Goal: Information Seeking & Learning: Learn about a topic

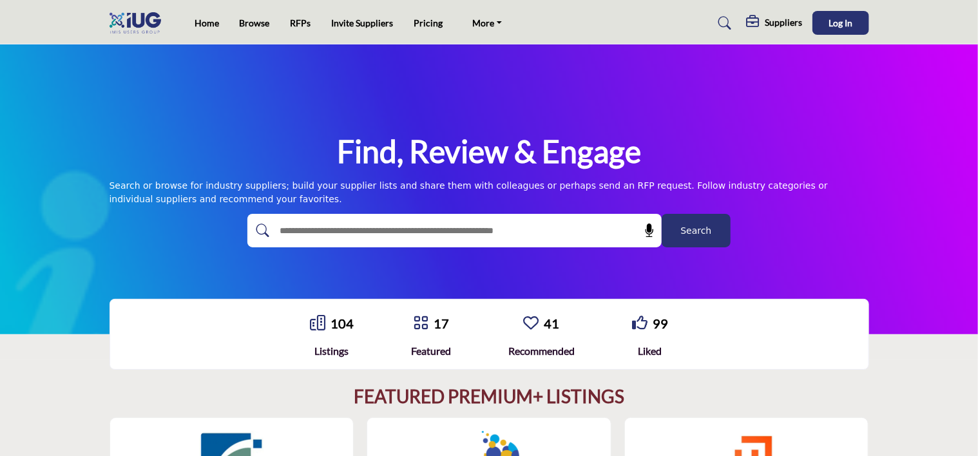
click at [441, 229] on input "text" at bounding box center [426, 230] width 307 height 19
type input "**********"
click at [662, 214] on button "Search" at bounding box center [696, 231] width 69 height 34
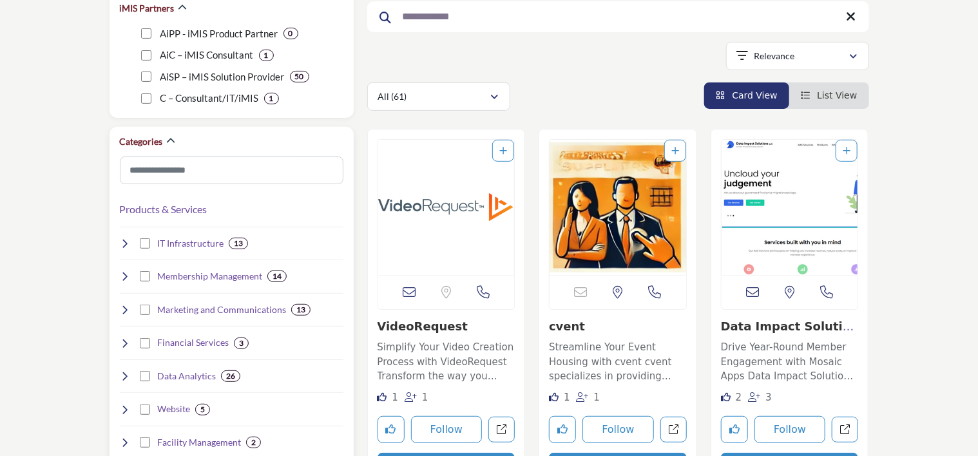
scroll to position [129, 0]
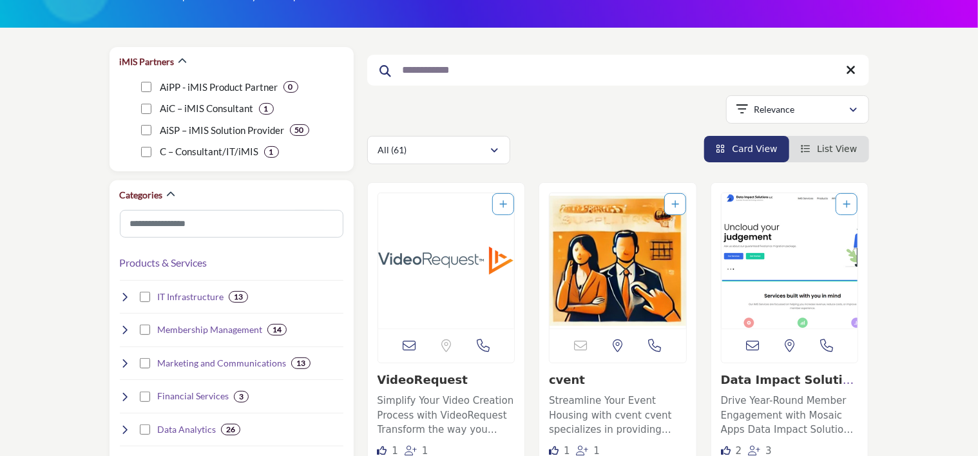
click at [854, 66] on icon at bounding box center [852, 70] width 10 height 13
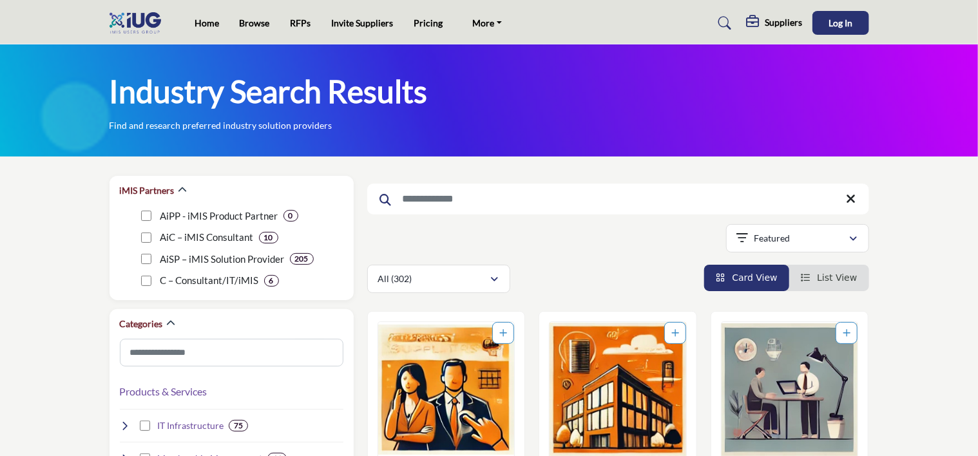
click at [481, 195] on input "Search Keyword" at bounding box center [618, 199] width 502 height 31
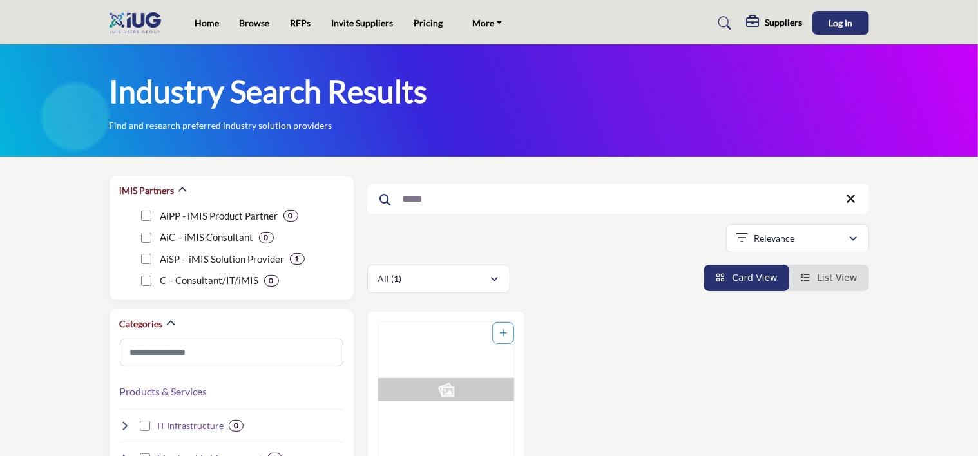
click at [622, 104] on div "Industry Search Results Find and research preferred industry solution providers" at bounding box center [490, 102] width 760 height 61
drag, startPoint x: 476, startPoint y: 191, endPoint x: 218, endPoint y: 203, distance: 257.4
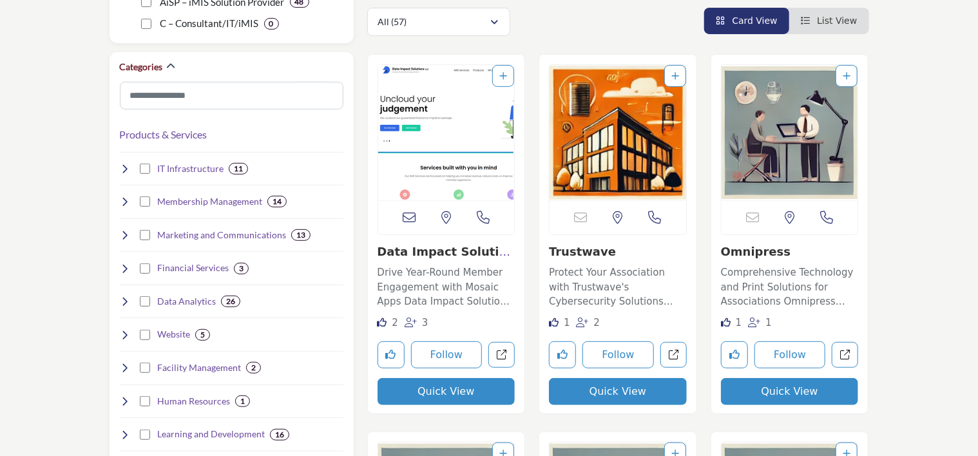
scroll to position [258, 0]
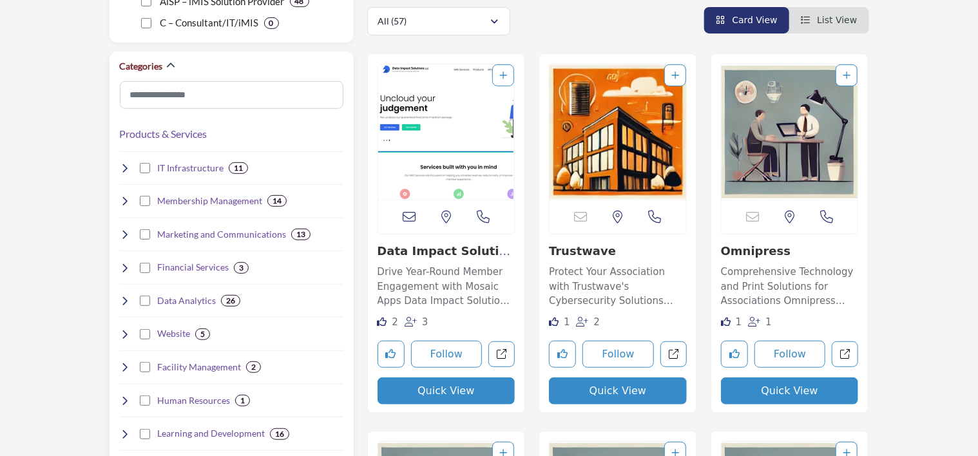
click at [124, 264] on icon at bounding box center [125, 268] width 10 height 10
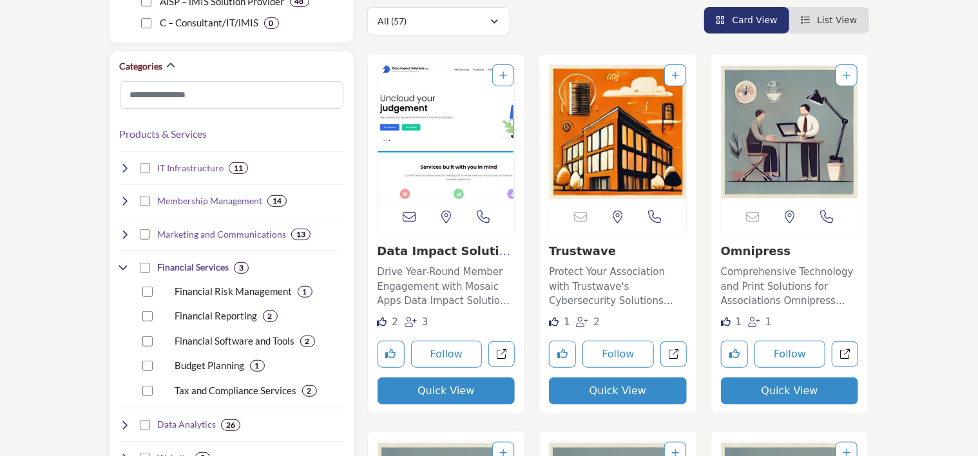
click at [185, 262] on h4 "Financial Services" at bounding box center [193, 267] width 72 height 13
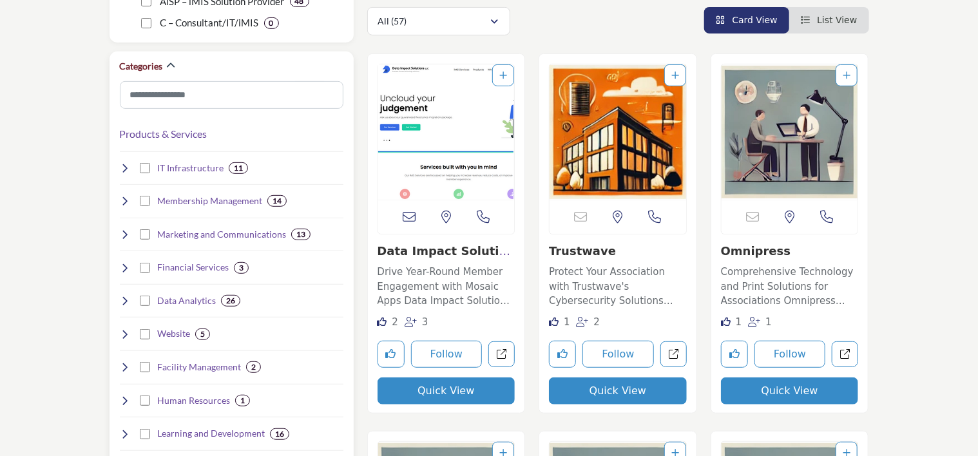
click at [185, 262] on h4 "Financial Services" at bounding box center [193, 267] width 72 height 13
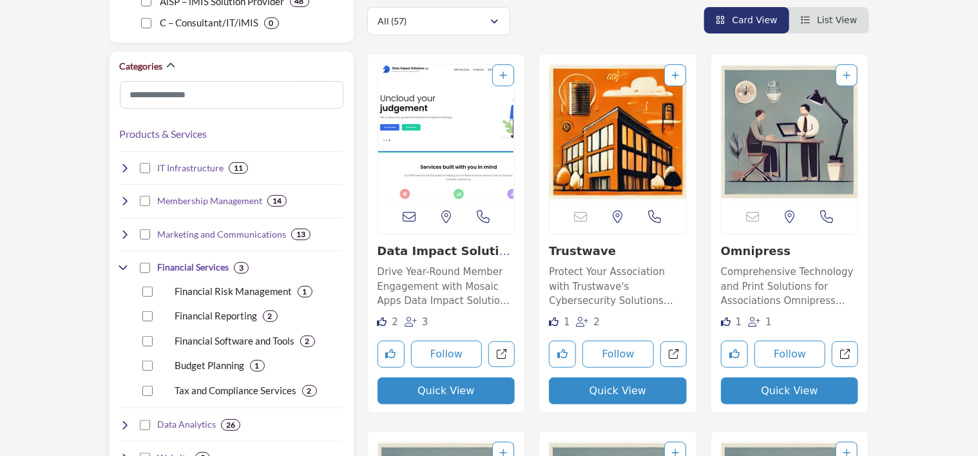
click at [213, 343] on p "Financial Software and Tools" at bounding box center [235, 341] width 120 height 15
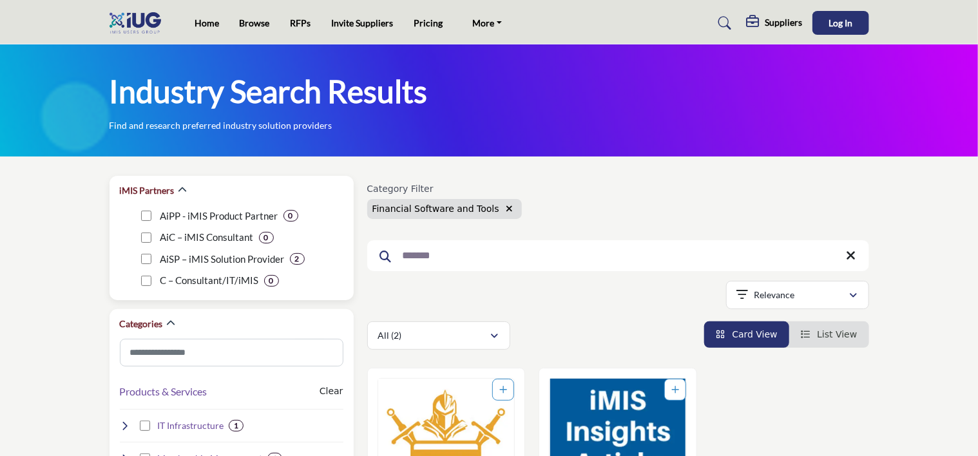
drag, startPoint x: 480, startPoint y: 248, endPoint x: 151, endPoint y: 258, distance: 328.8
type input "****"
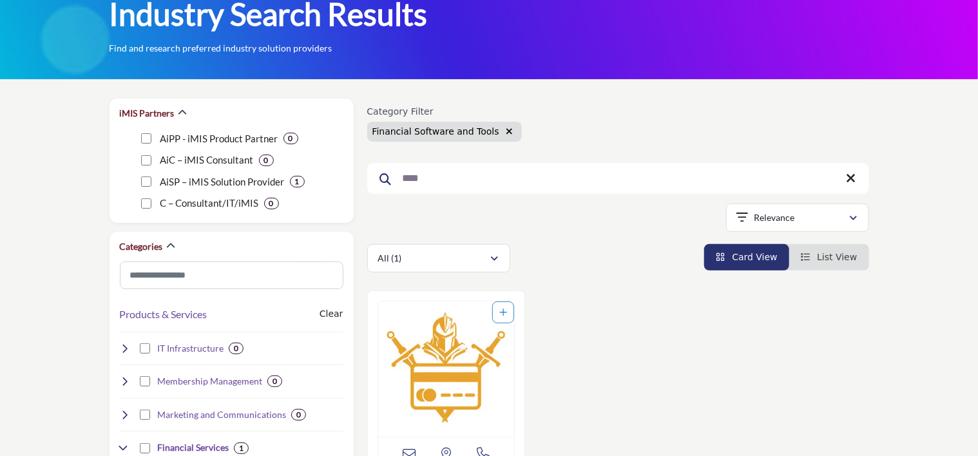
scroll to position [322, 0]
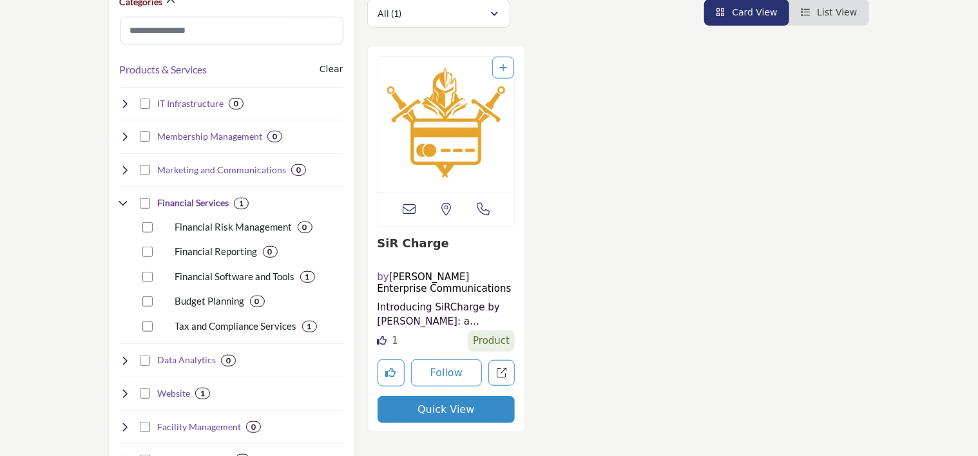
click at [436, 103] on img "Open Listing in new tab" at bounding box center [446, 124] width 137 height 135
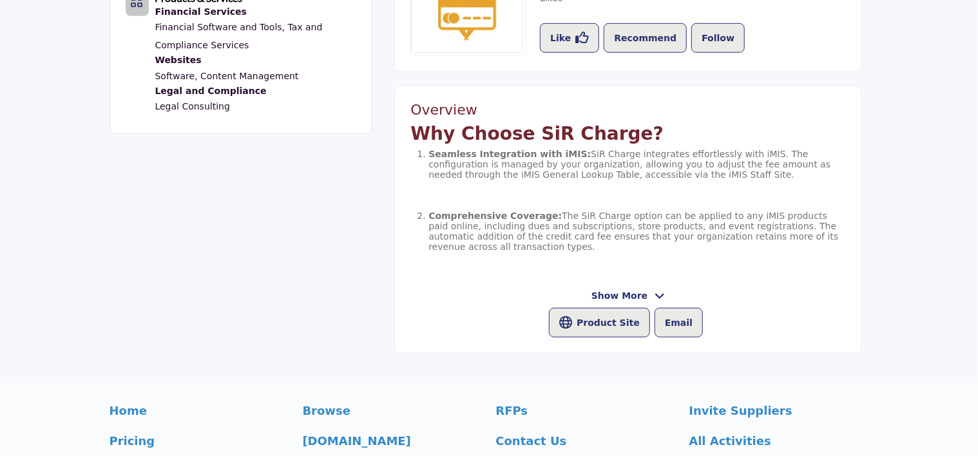
scroll to position [451, 0]
click at [657, 293] on icon at bounding box center [660, 296] width 10 height 12
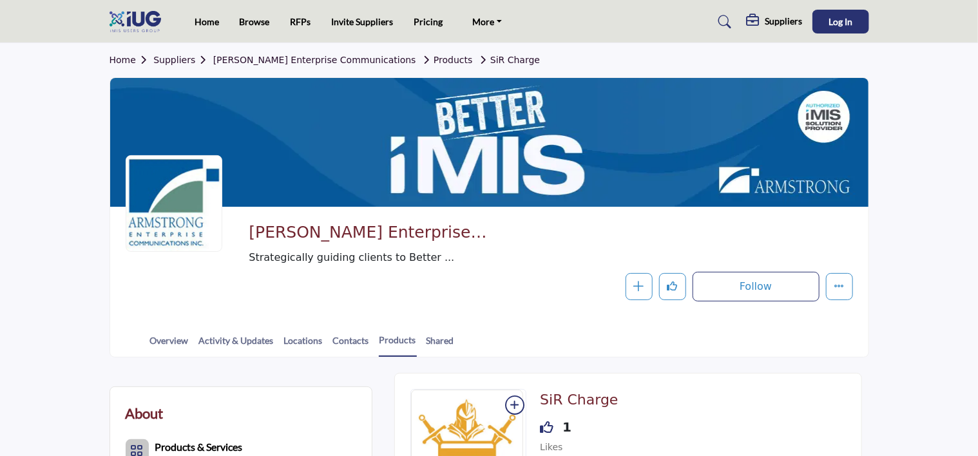
scroll to position [0, 0]
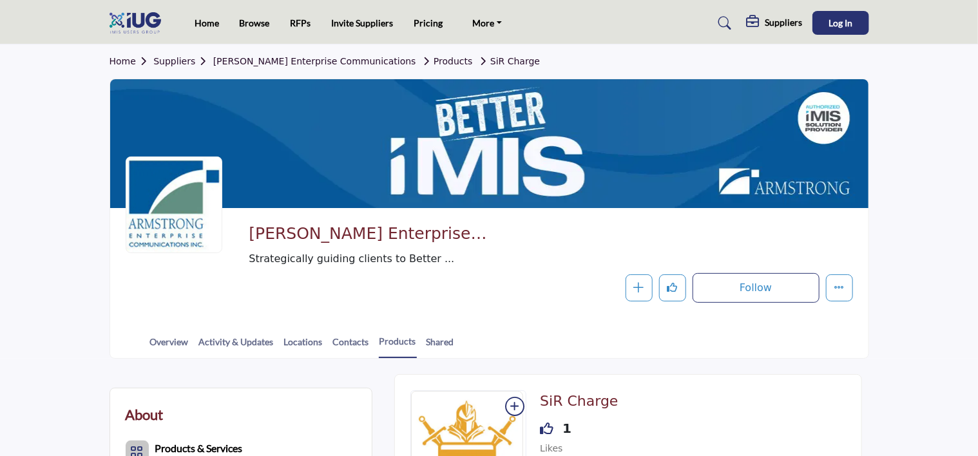
click at [191, 59] on link "Suppliers" at bounding box center [182, 61] width 59 height 10
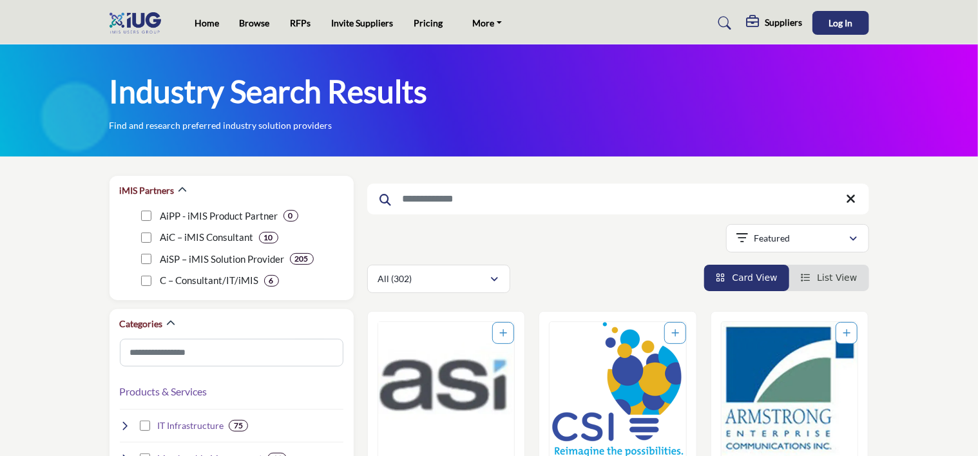
click at [484, 207] on input "Search Keyword" at bounding box center [618, 199] width 502 height 31
drag, startPoint x: 331, startPoint y: 216, endPoint x: 27, endPoint y: 154, distance: 310.5
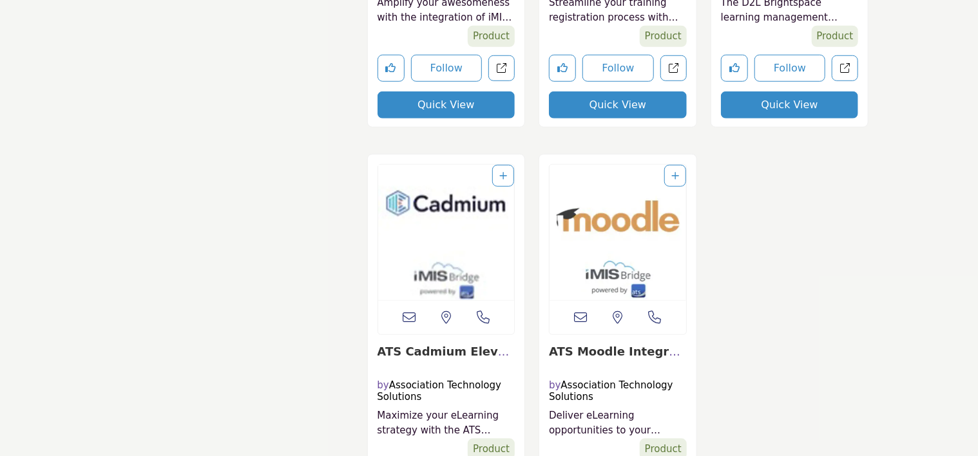
scroll to position [3028, 0]
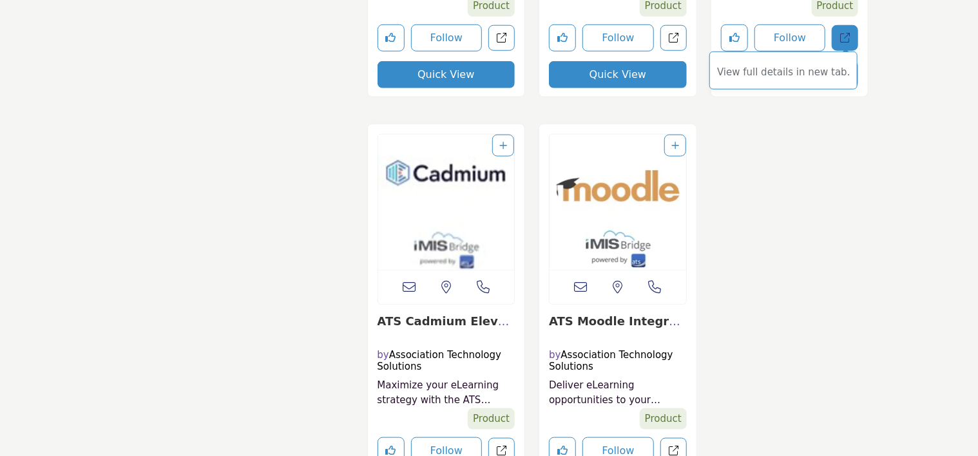
type input "********"
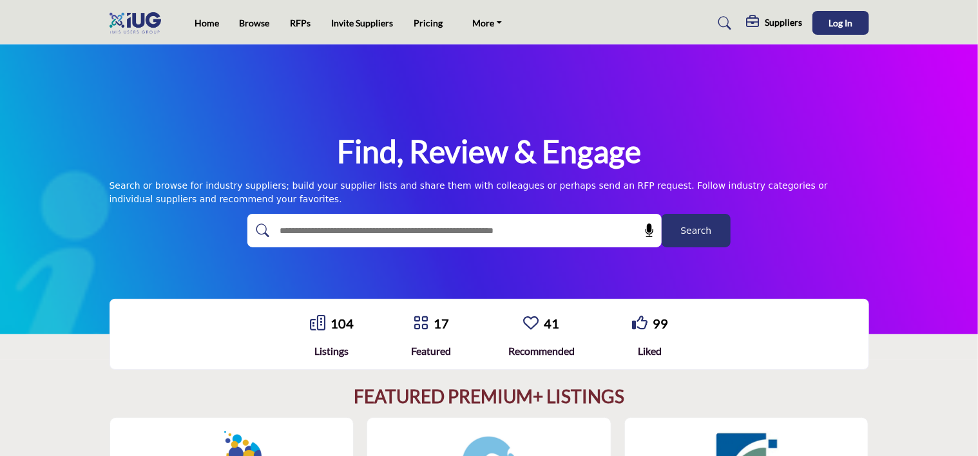
click at [485, 226] on input "text" at bounding box center [426, 230] width 307 height 19
type input "********"
click at [662, 214] on button "Search" at bounding box center [696, 231] width 69 height 34
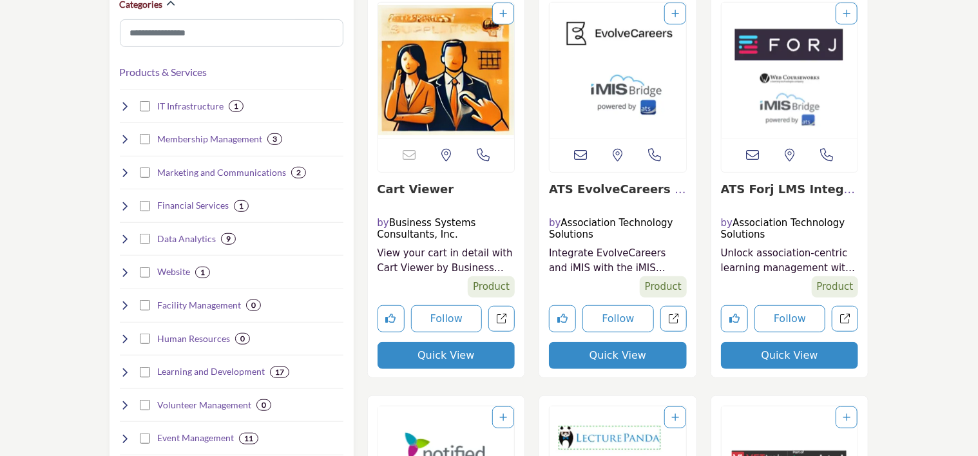
scroll to position [322, 0]
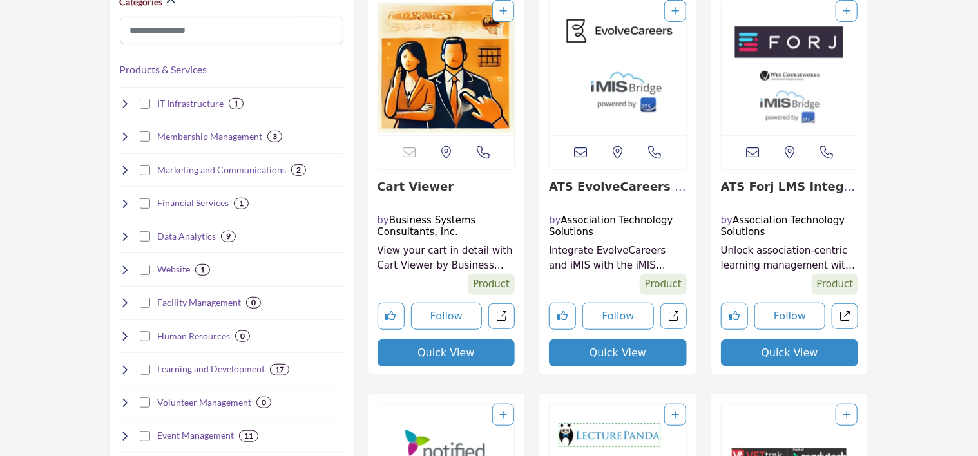
click at [437, 356] on button "Quick View" at bounding box center [447, 353] width 138 height 27
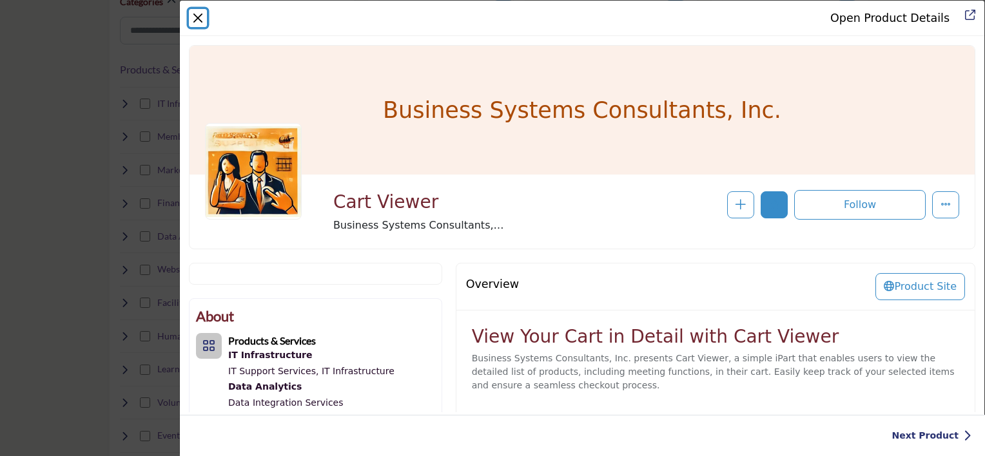
click at [192, 18] on button "Close" at bounding box center [198, 18] width 18 height 18
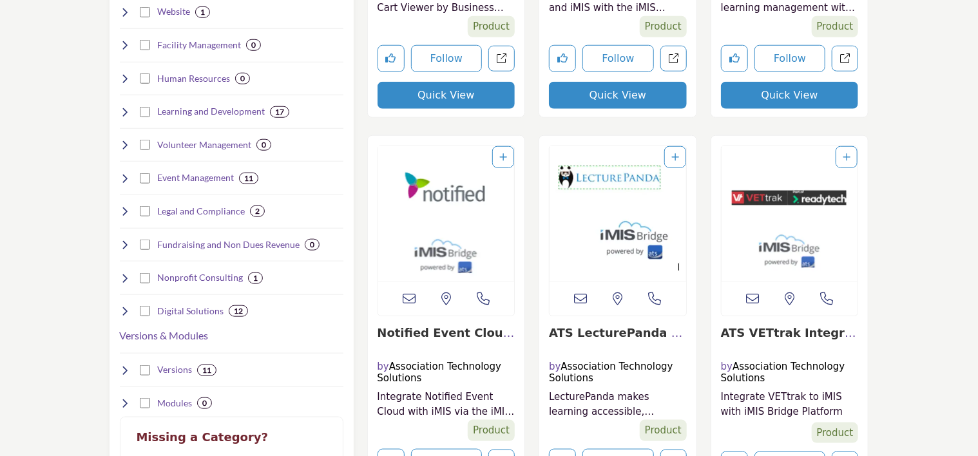
scroll to position [0, 0]
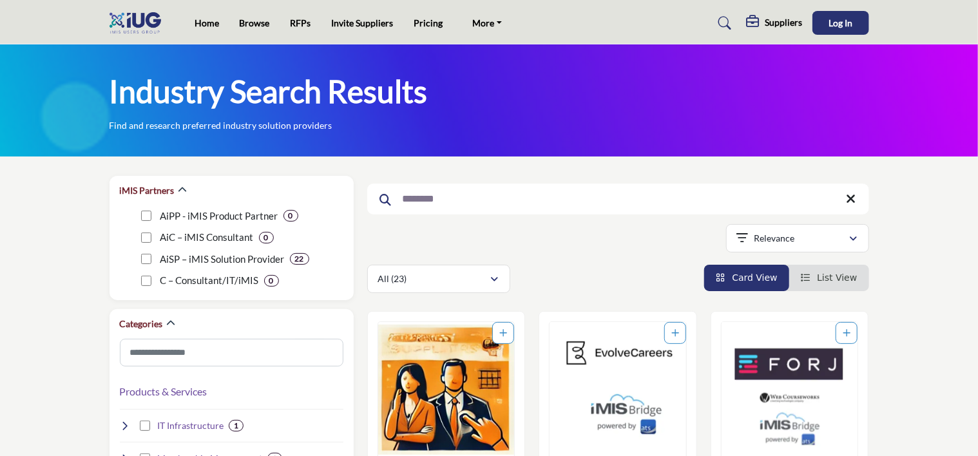
click at [851, 198] on icon at bounding box center [852, 199] width 10 height 13
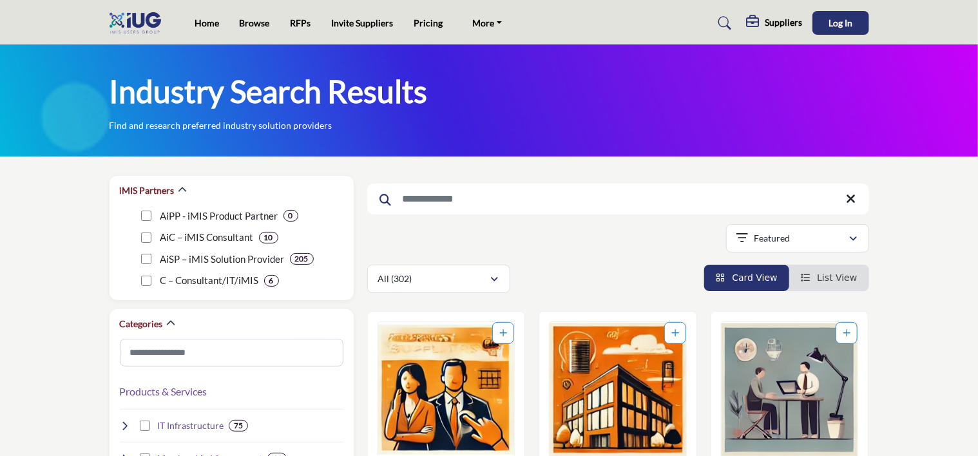
click at [505, 203] on input "Search Keyword" at bounding box center [618, 199] width 502 height 31
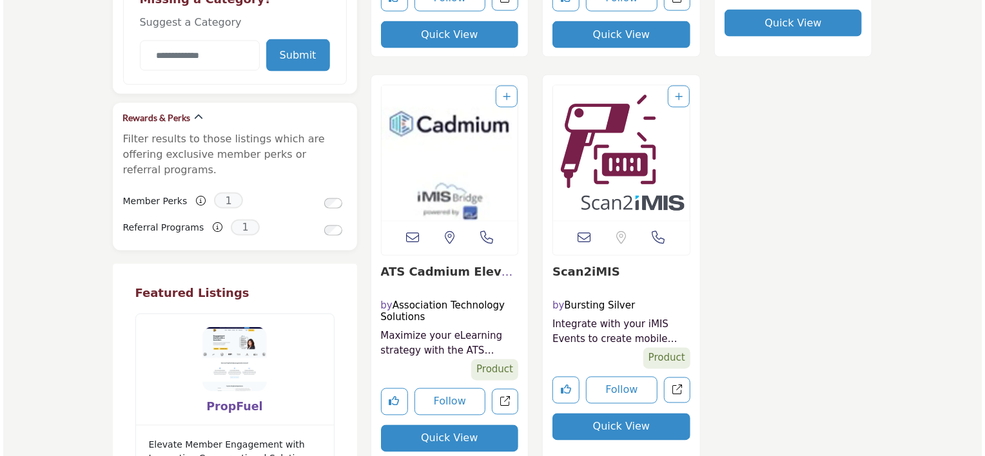
scroll to position [1095, 0]
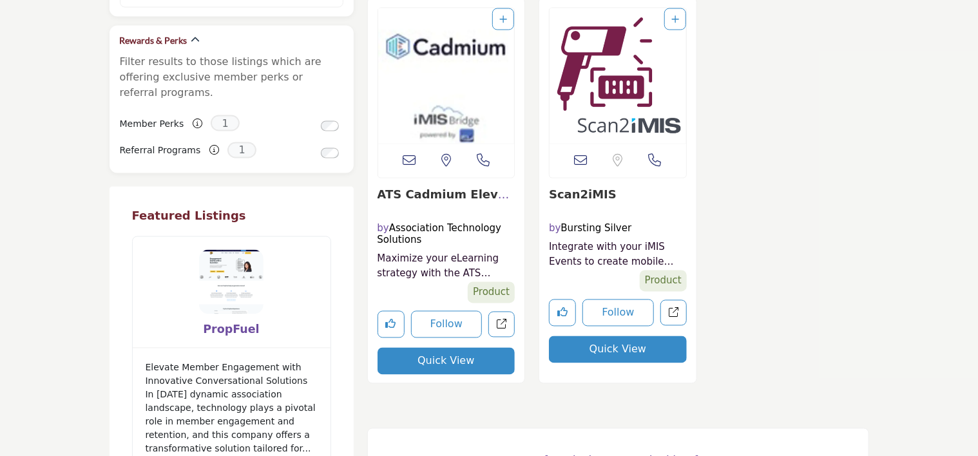
type input "****"
click at [632, 337] on button "Quick View" at bounding box center [618, 349] width 138 height 27
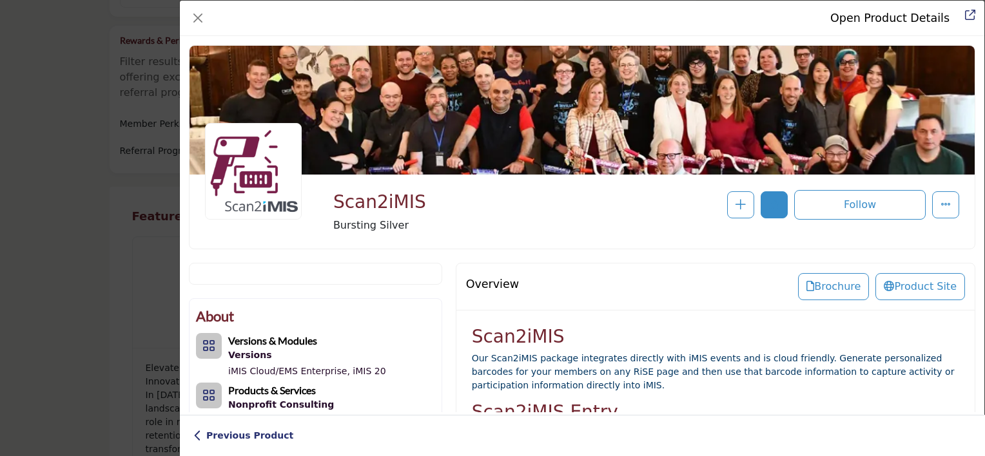
scroll to position [114, 0]
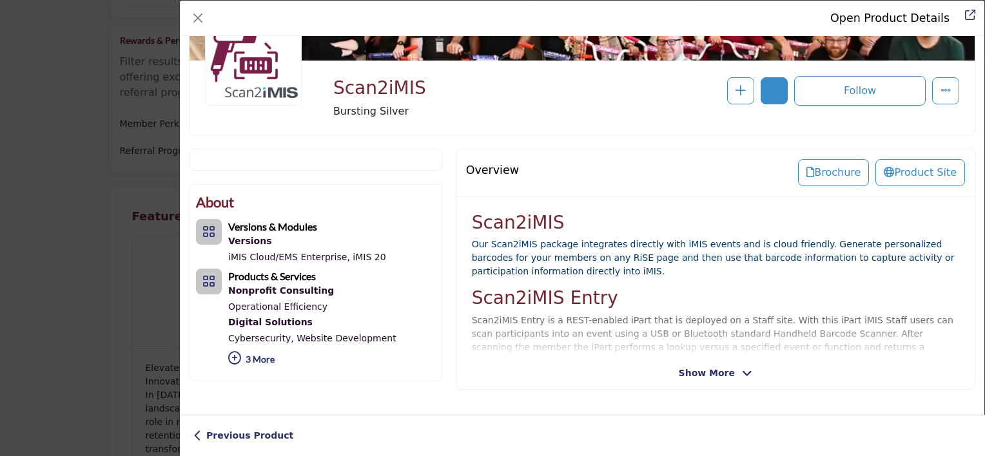
click at [711, 361] on div "Scan2iMIS Our Scan2iMIS package integrates directly with iMIS events and is clo…" at bounding box center [715, 289] width 518 height 184
click at [709, 368] on span "Show More" at bounding box center [706, 374] width 56 height 14
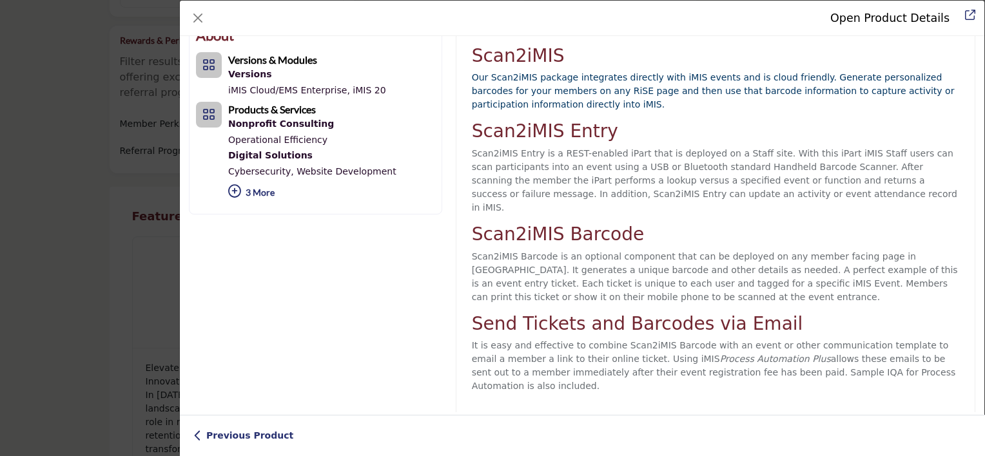
scroll to position [366, 0]
